Goal: Information Seeking & Learning: Learn about a topic

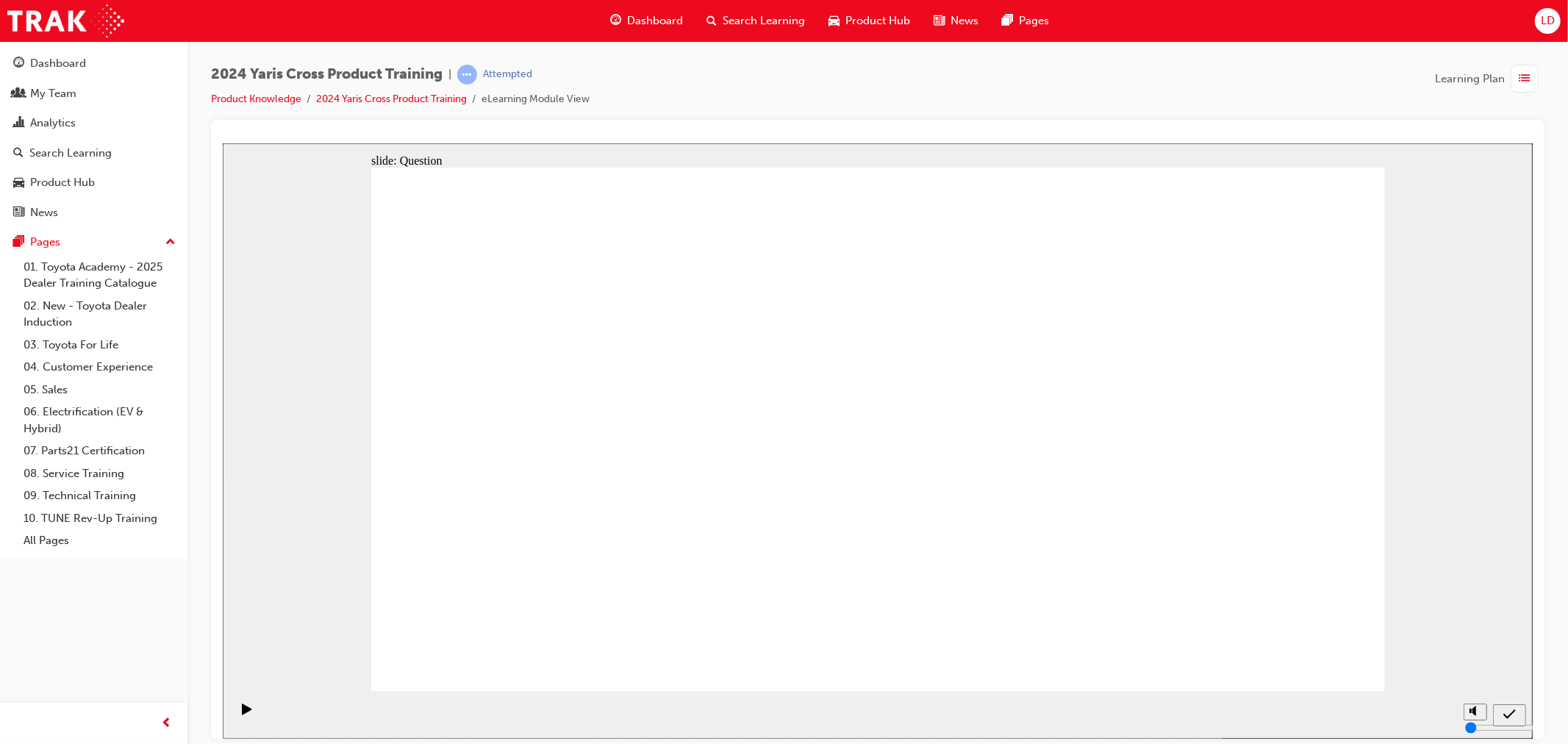
radio input "true"
drag, startPoint x: 761, startPoint y: 388, endPoint x: 1139, endPoint y: 552, distance: 412.0
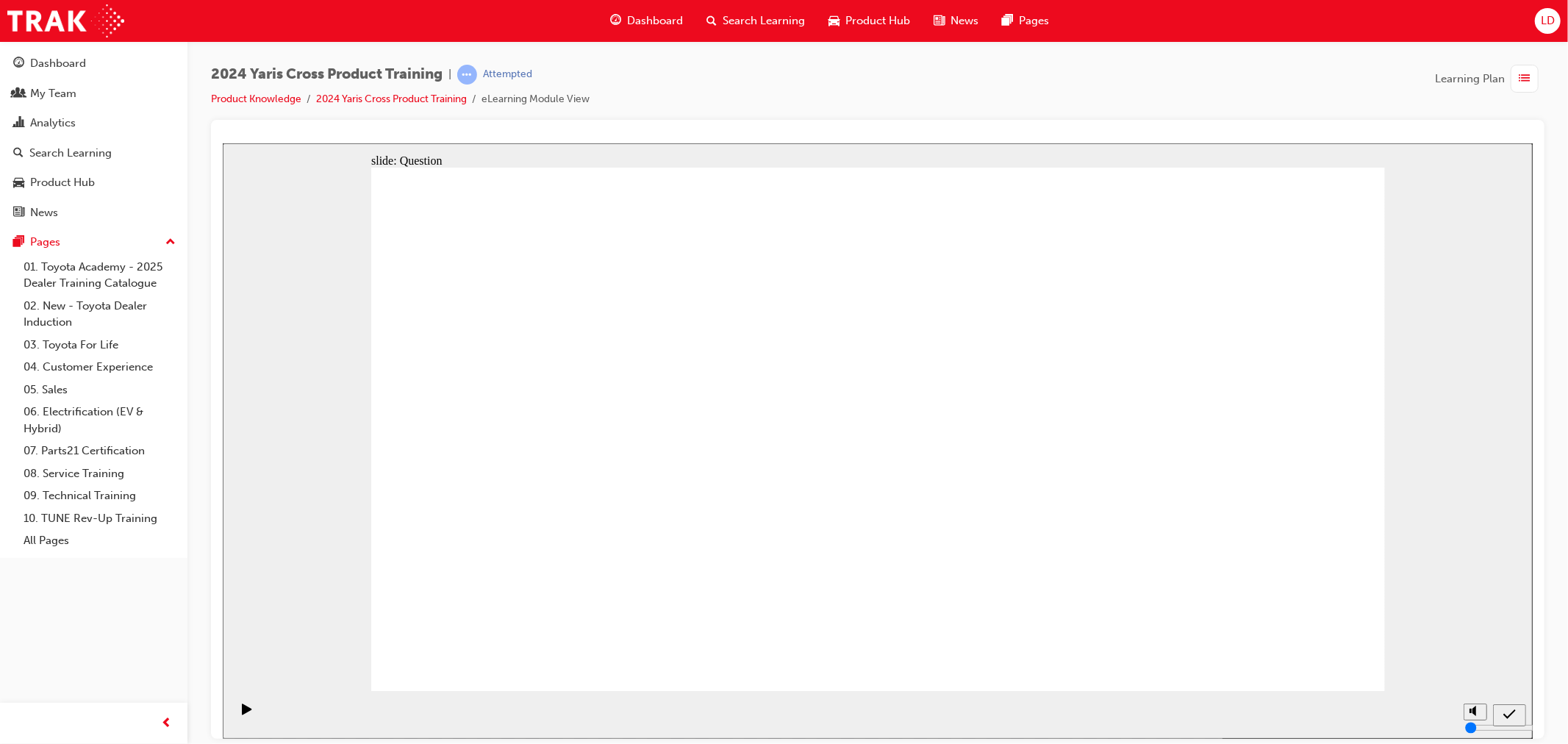
drag, startPoint x: 575, startPoint y: 412, endPoint x: 994, endPoint y: 588, distance: 454.5
drag, startPoint x: 1164, startPoint y: 428, endPoint x: 762, endPoint y: 607, distance: 440.1
drag, startPoint x: 934, startPoint y: 432, endPoint x: 561, endPoint y: 575, distance: 399.5
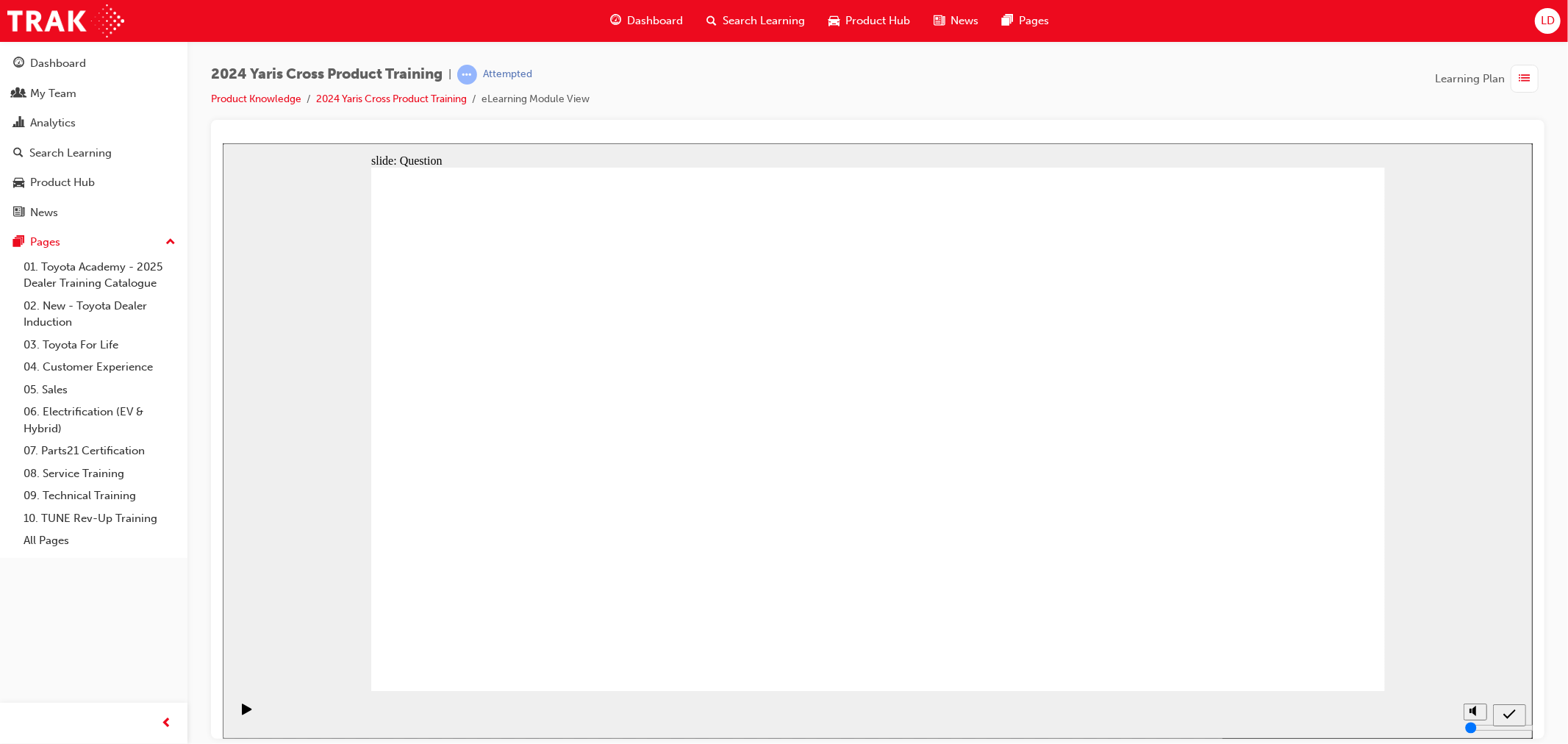
radio input "true"
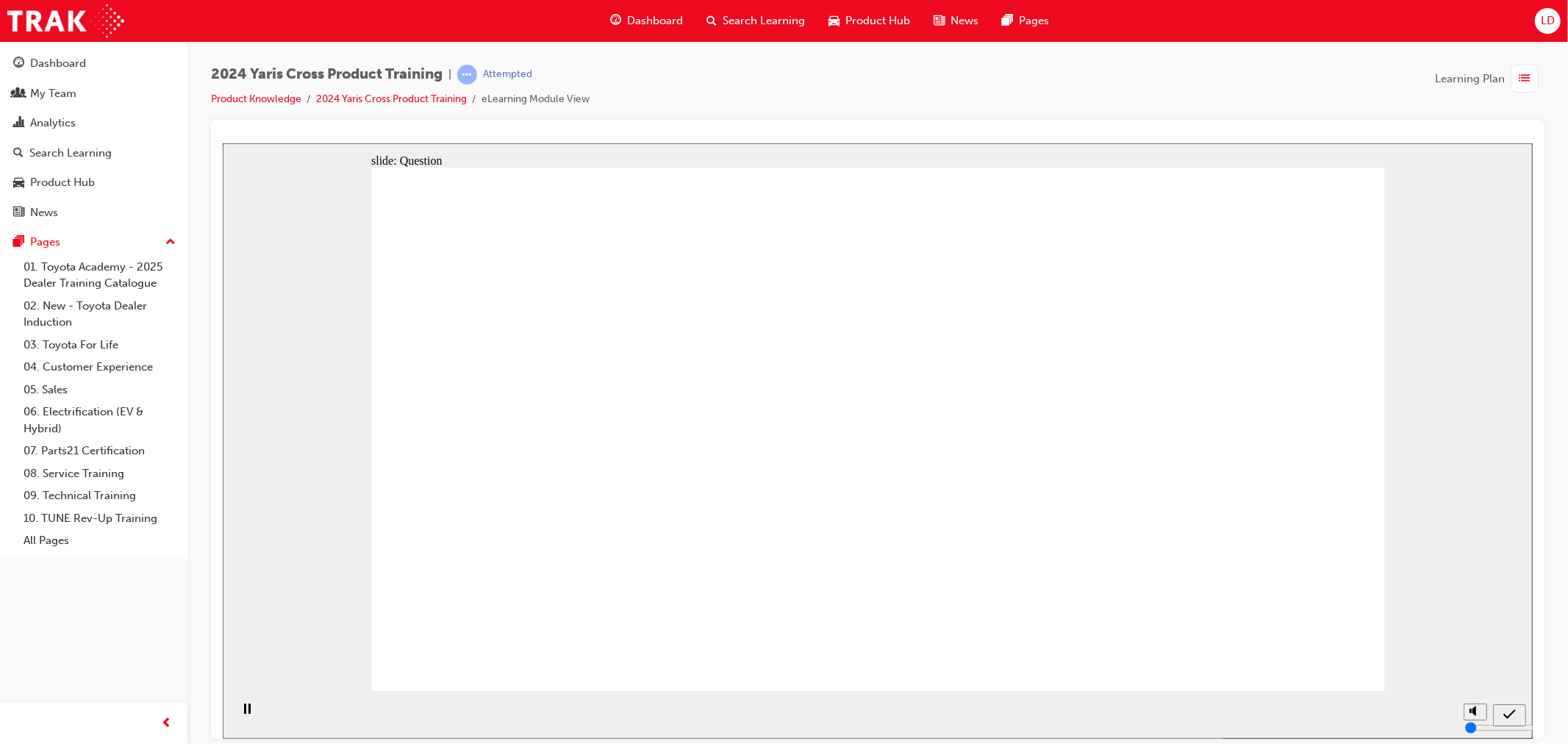
checkbox input "true"
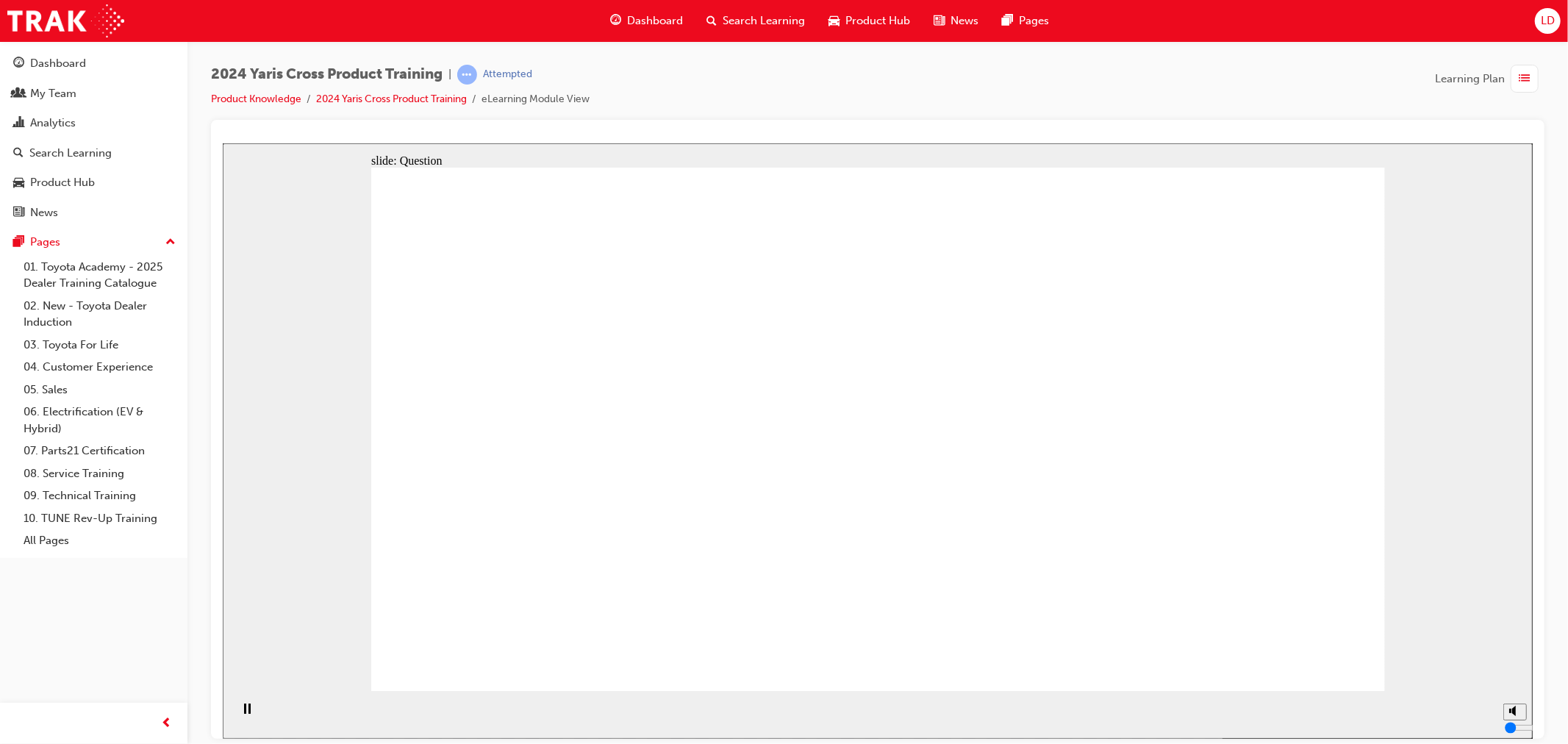
radio input "true"
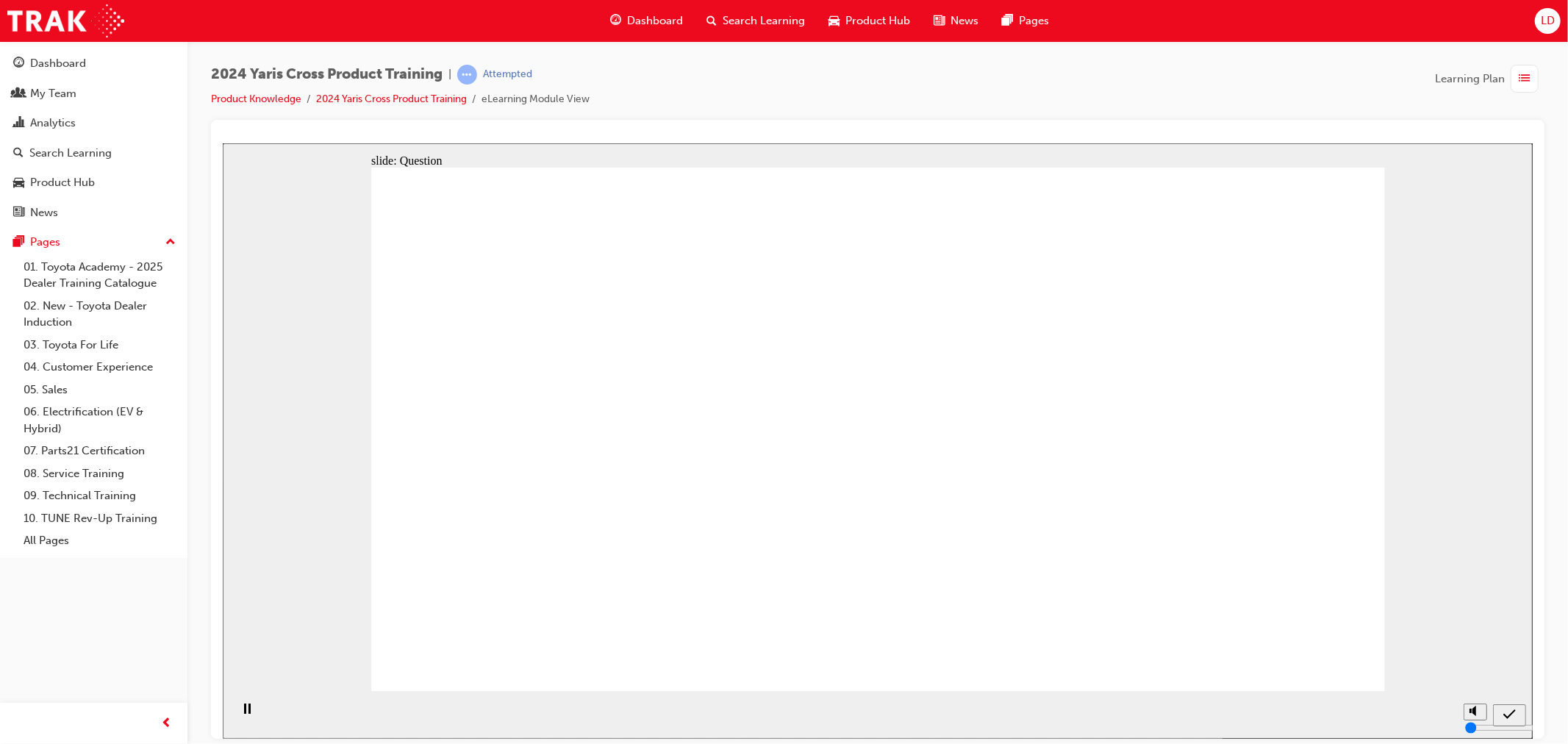
drag, startPoint x: 959, startPoint y: 387, endPoint x: 607, endPoint y: 547, distance: 386.7
drag, startPoint x: 1218, startPoint y: 380, endPoint x: 821, endPoint y: 550, distance: 431.9
drag, startPoint x: 877, startPoint y: 398, endPoint x: 1134, endPoint y: 529, distance: 288.5
drag, startPoint x: 578, startPoint y: 373, endPoint x: 989, endPoint y: 520, distance: 436.5
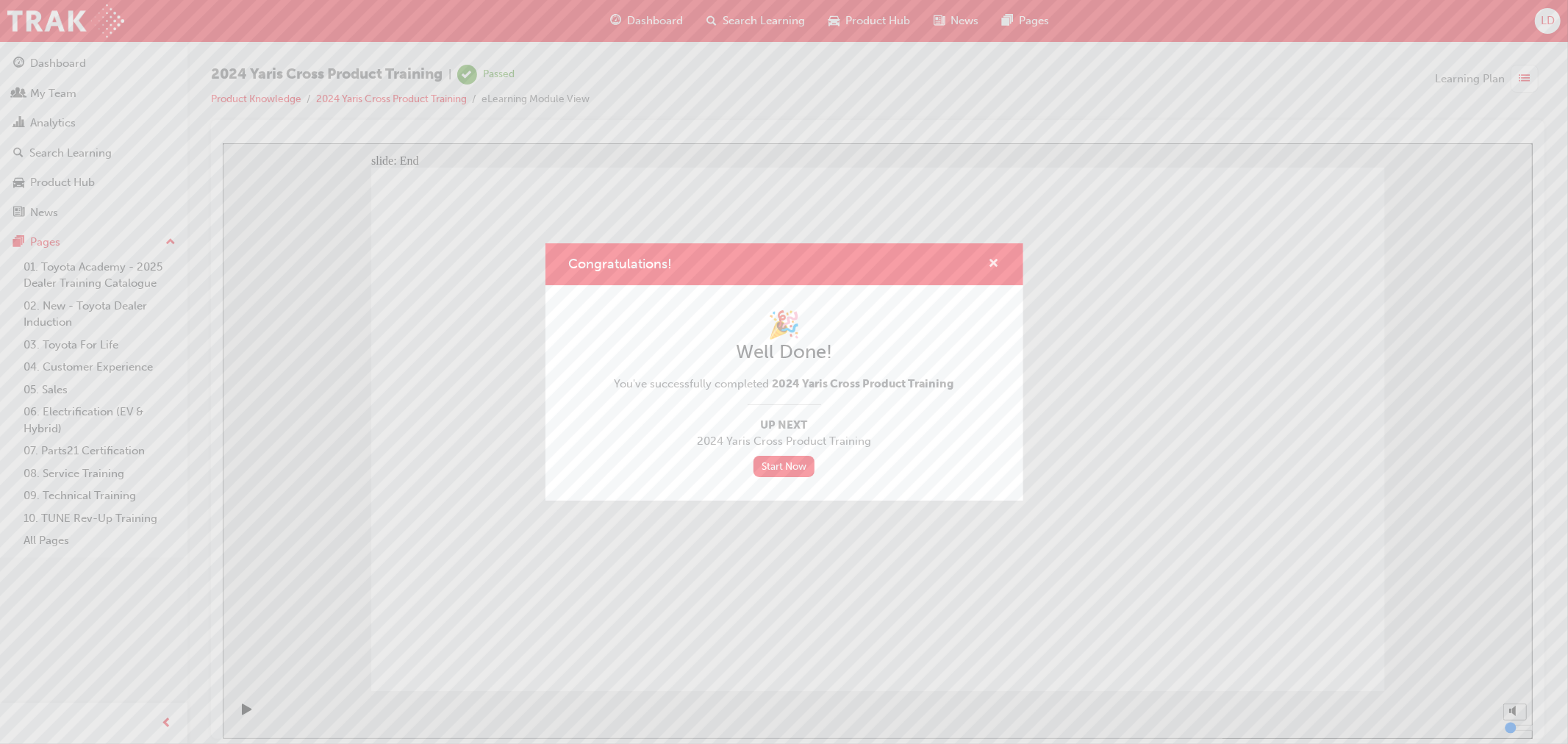
click at [993, 262] on span "cross-icon" at bounding box center [994, 265] width 11 height 13
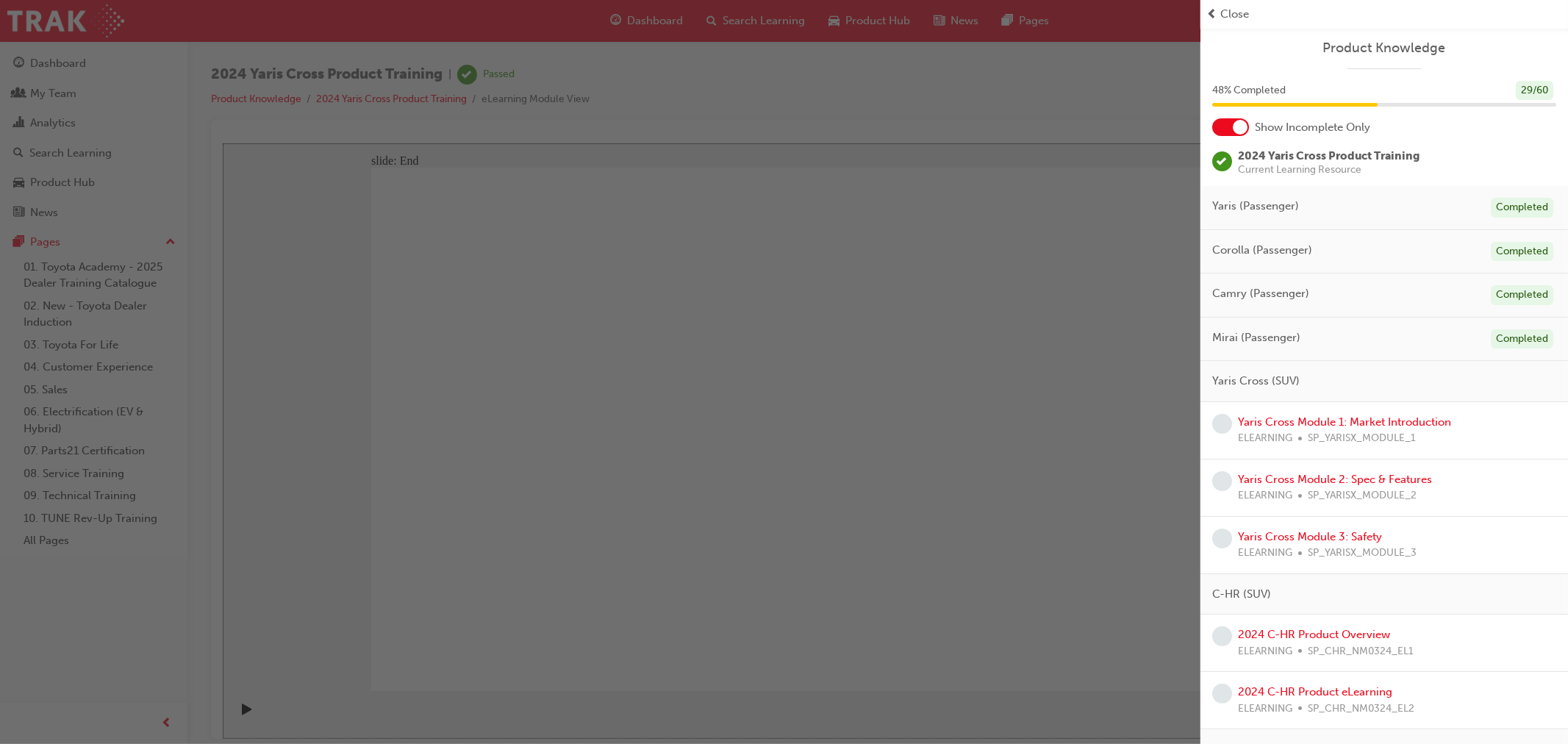
click at [1217, 9] on div "Close" at bounding box center [1384, 14] width 356 height 17
